Goal: Understand process/instructions: Learn how to perform a task or action

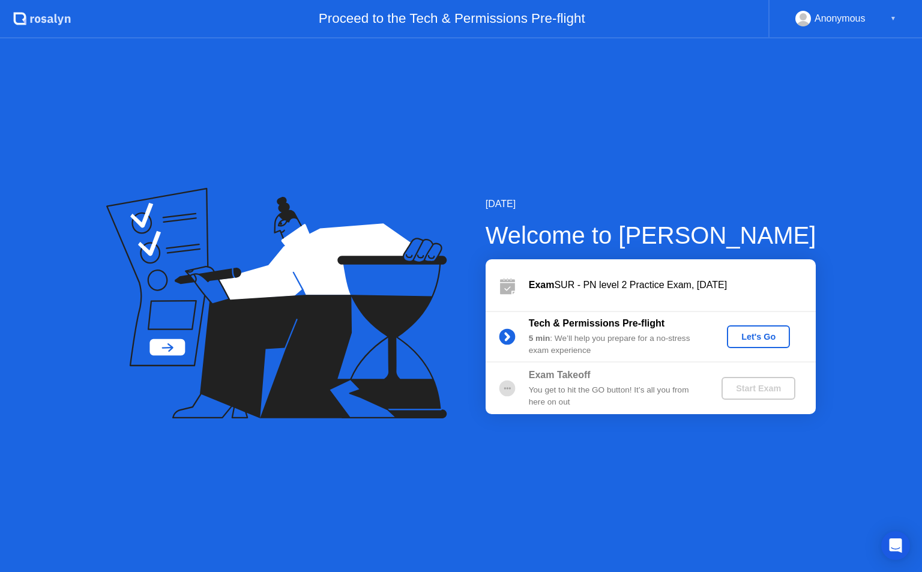
click at [765, 342] on div "Let's Go" at bounding box center [758, 337] width 53 height 10
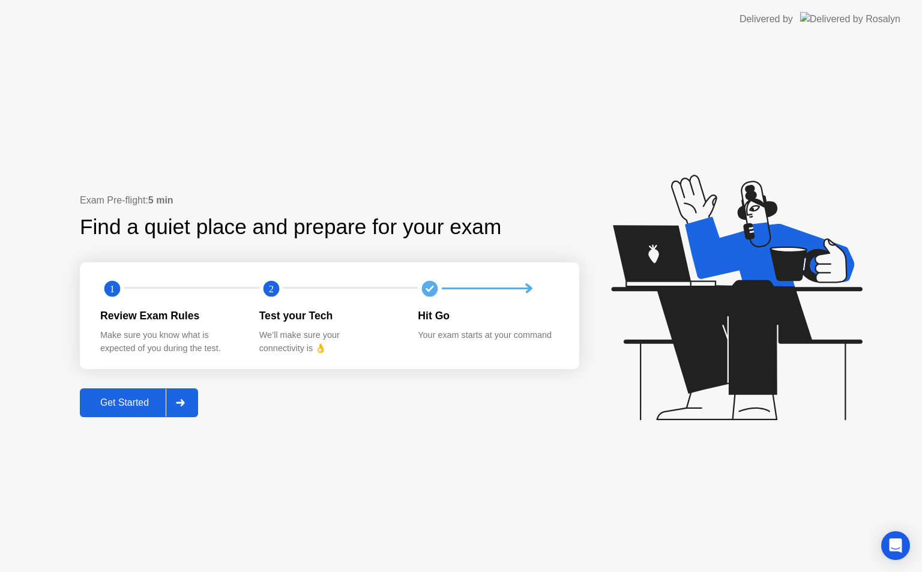
click at [131, 400] on div "Get Started" at bounding box center [124, 403] width 82 height 11
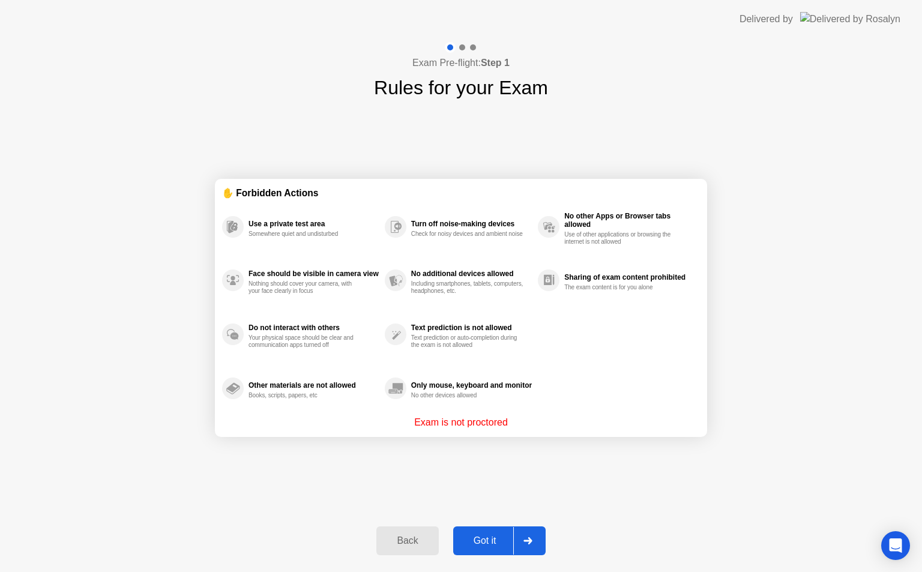
click at [492, 537] on div "Got it" at bounding box center [485, 541] width 56 height 11
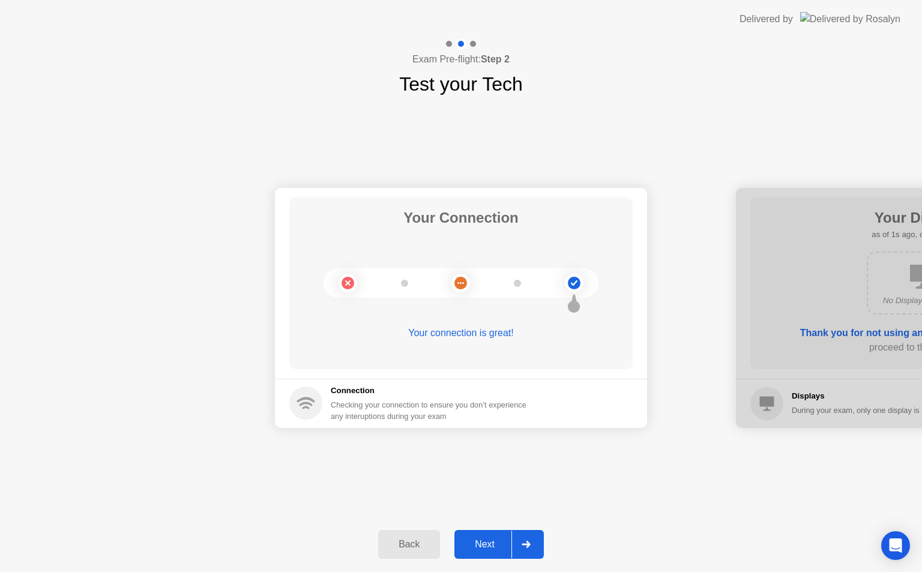
click at [483, 539] on div "Next" at bounding box center [484, 544] width 53 height 11
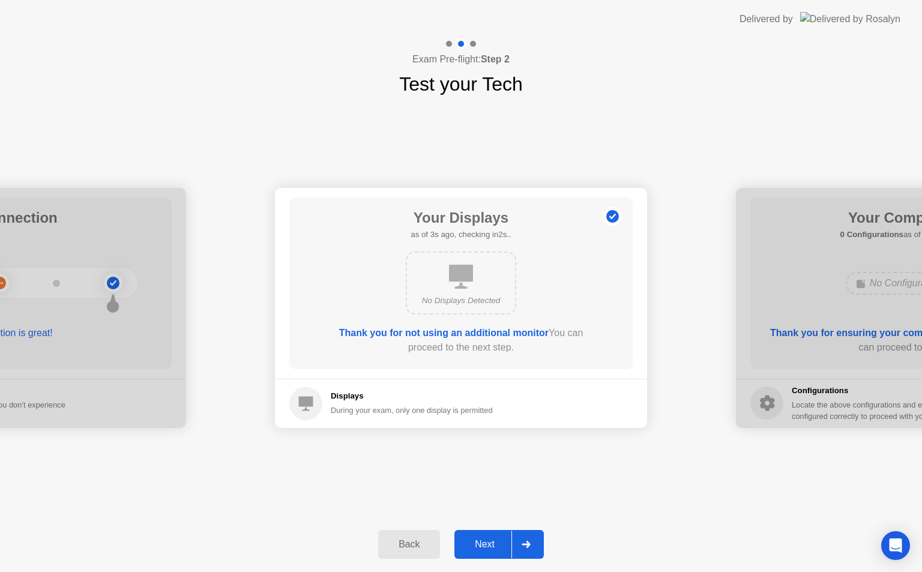
click at [494, 534] on button "Next" at bounding box center [499, 544] width 89 height 29
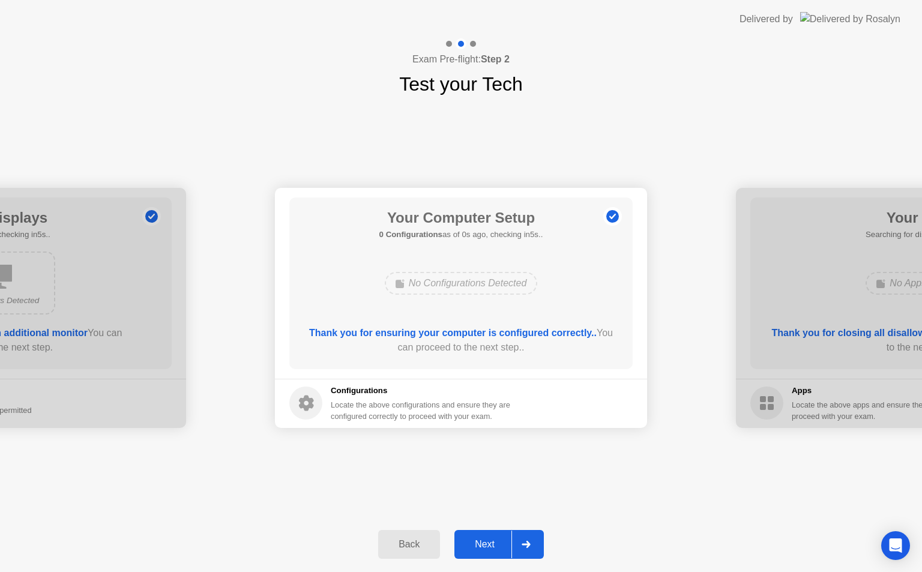
click at [416, 552] on button "Back" at bounding box center [409, 544] width 62 height 29
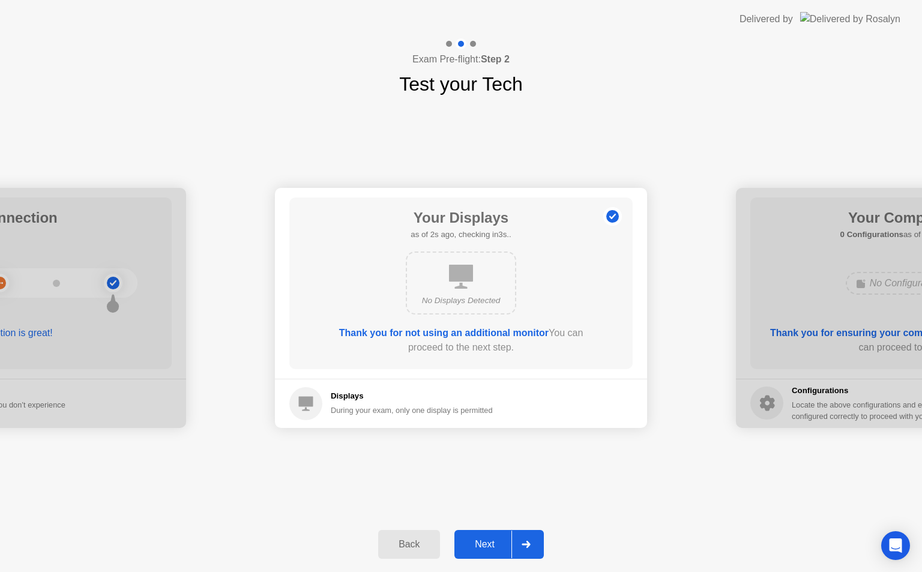
click at [493, 539] on div "Next" at bounding box center [484, 544] width 53 height 11
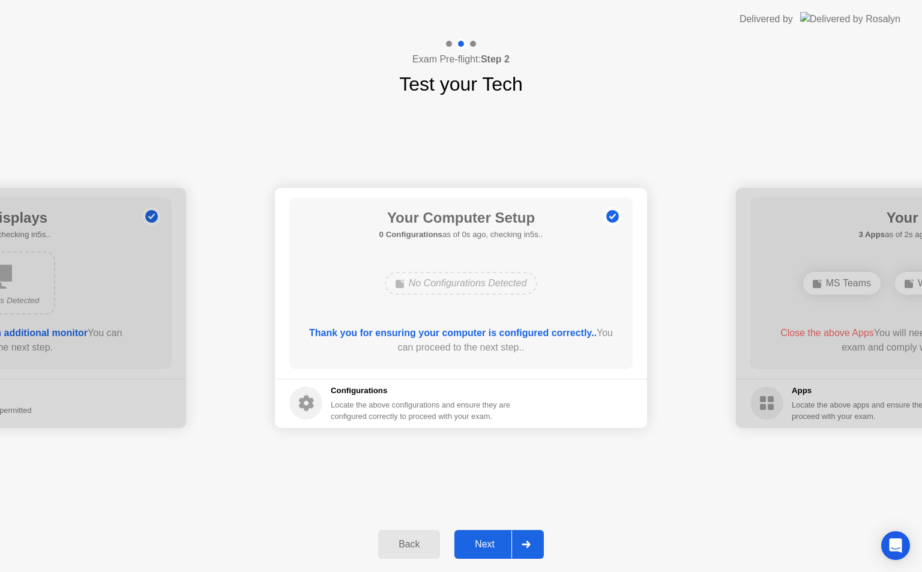
click at [494, 539] on div "Next" at bounding box center [484, 544] width 53 height 11
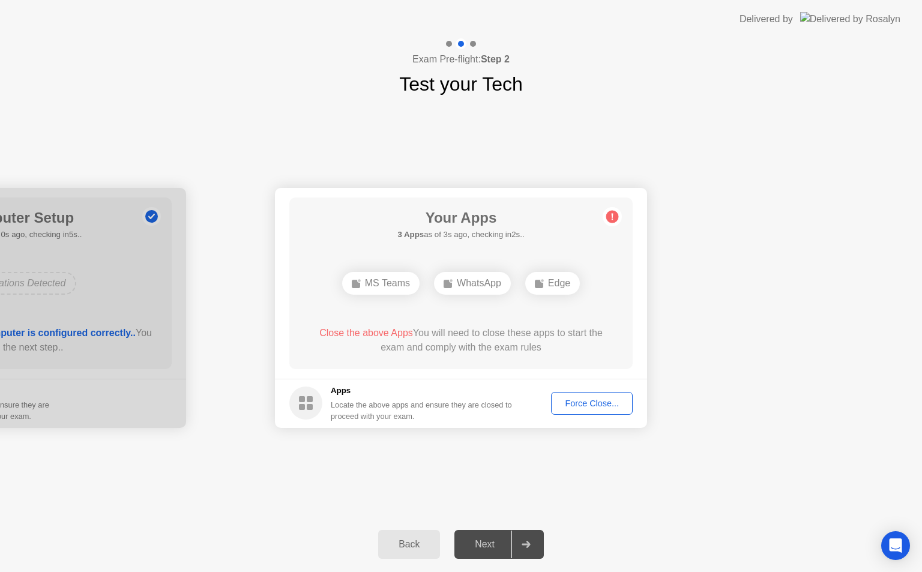
click at [494, 542] on div "Next" at bounding box center [484, 544] width 53 height 11
click at [589, 407] on div "Force Close..." at bounding box center [592, 404] width 73 height 10
click at [489, 541] on div "Next" at bounding box center [484, 544] width 53 height 11
click at [392, 276] on div "MS Teams" at bounding box center [380, 283] width 77 height 23
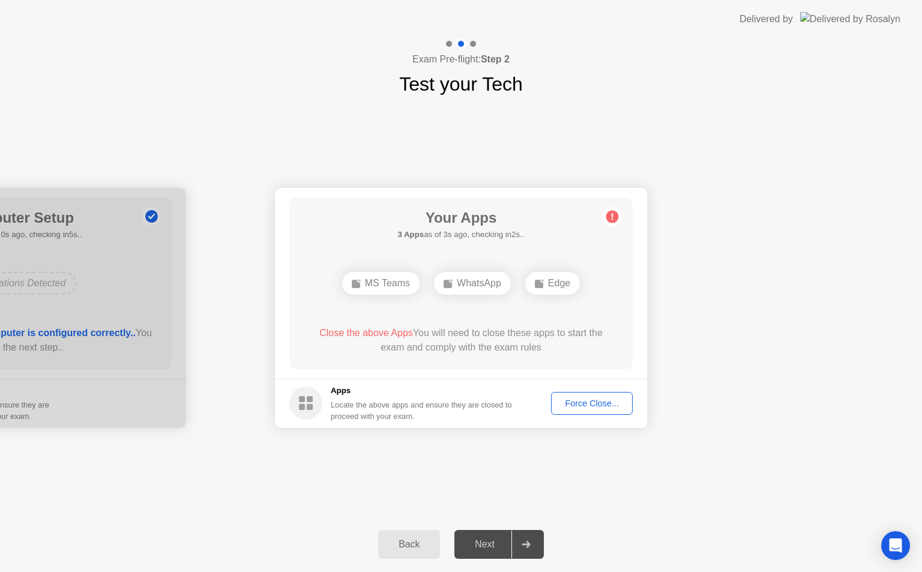
click at [399, 284] on div "MS Teams" at bounding box center [380, 283] width 77 height 23
click at [473, 290] on div "WhatsApp" at bounding box center [472, 283] width 77 height 23
click at [535, 291] on div "Edge" at bounding box center [552, 283] width 55 height 23
click at [525, 538] on div at bounding box center [526, 545] width 29 height 28
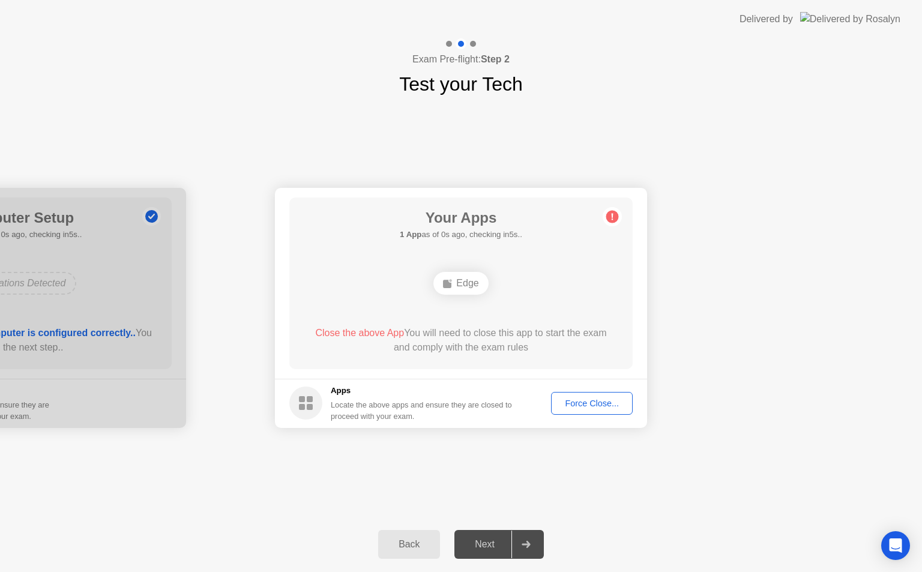
click at [615, 404] on div "Force Close..." at bounding box center [592, 404] width 73 height 10
click at [584, 403] on div "Force Close..." at bounding box center [592, 404] width 73 height 10
click at [597, 407] on div "Force Close..." at bounding box center [592, 404] width 73 height 10
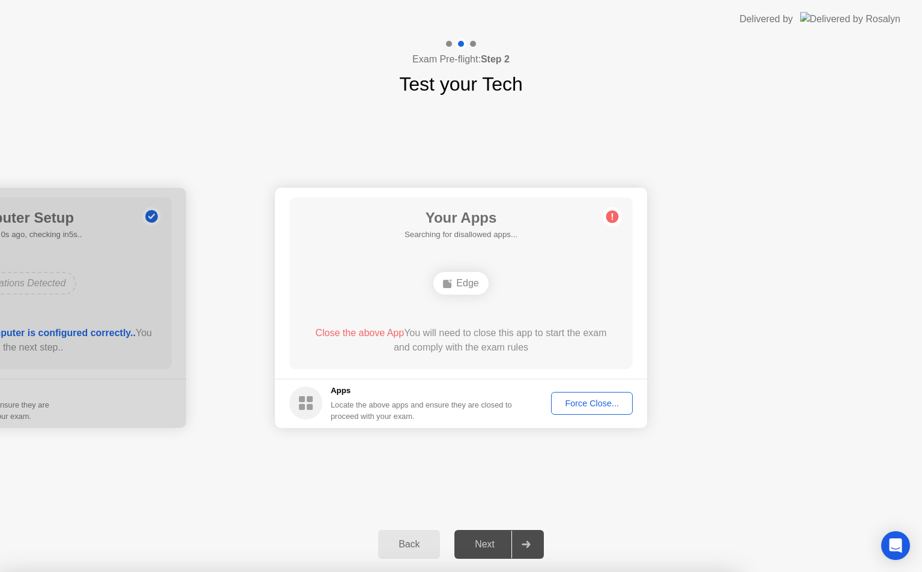
click at [605, 408] on div "Force Close..." at bounding box center [592, 404] width 73 height 10
click at [598, 389] on footer "Apps Locate the above apps and ensure they are closed to proceed with your exam…" at bounding box center [461, 403] width 372 height 49
click at [596, 399] on div "Force Close..." at bounding box center [592, 404] width 73 height 10
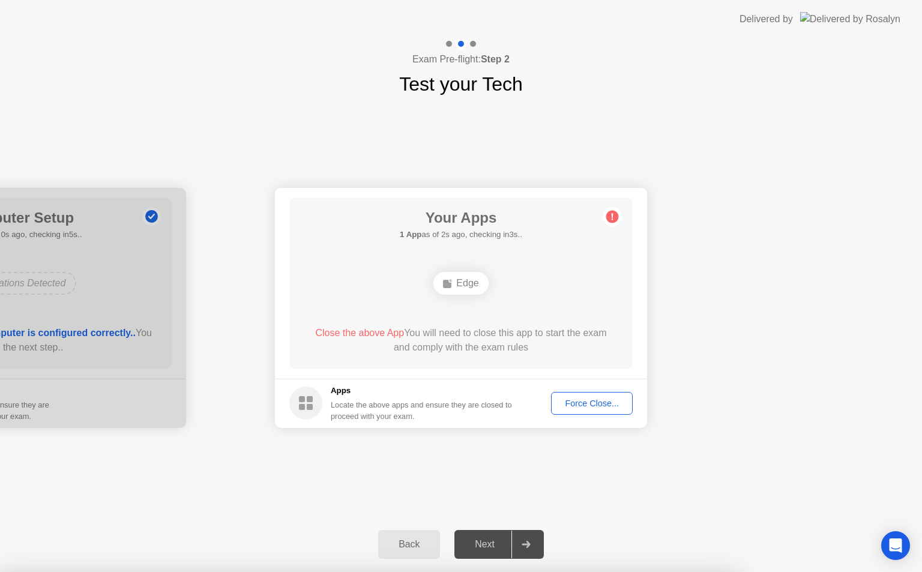
click at [455, 282] on div "Edge" at bounding box center [461, 283] width 55 height 23
click at [850, 11] on div "Delivered by" at bounding box center [820, 19] width 161 height 38
click at [605, 407] on div "Force Close..." at bounding box center [592, 404] width 73 height 10
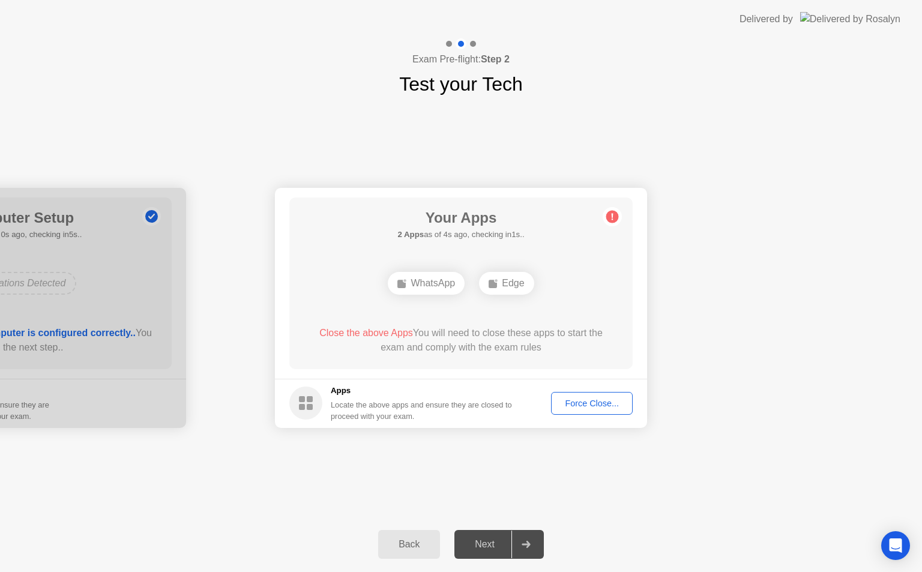
click at [518, 544] on div at bounding box center [526, 545] width 29 height 28
click at [503, 544] on div "Next" at bounding box center [484, 544] width 53 height 11
click at [394, 542] on div "Back" at bounding box center [409, 544] width 55 height 11
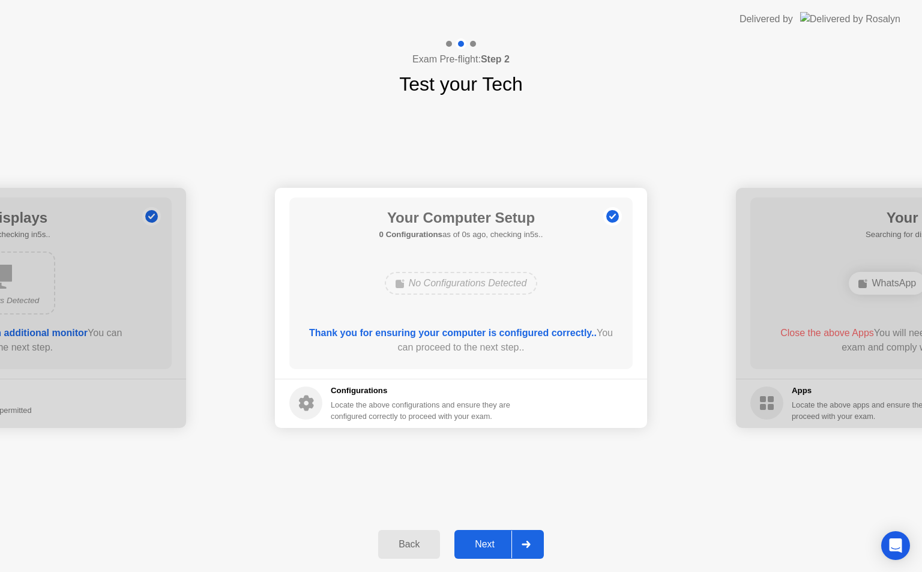
click at [492, 539] on div "Next" at bounding box center [484, 544] width 53 height 11
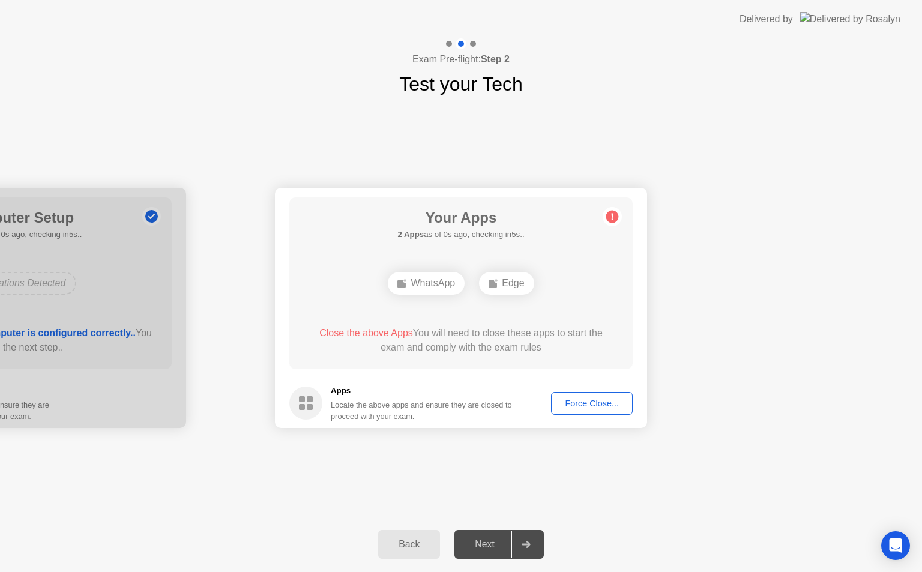
click at [575, 404] on div "Force Close..." at bounding box center [592, 404] width 73 height 10
click at [589, 406] on div "Force Close..." at bounding box center [592, 404] width 73 height 10
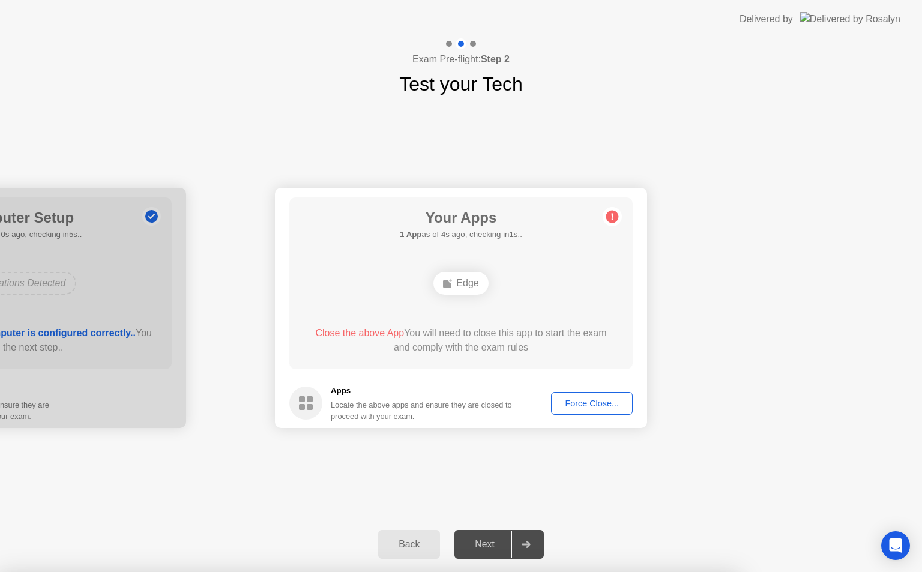
click at [376, 333] on span "Close the above App" at bounding box center [359, 333] width 89 height 10
click at [568, 399] on div "Force Close..." at bounding box center [592, 404] width 73 height 10
click at [583, 408] on div "Force Close..." at bounding box center [592, 404] width 73 height 10
